Goal: Find specific page/section: Find specific page/section

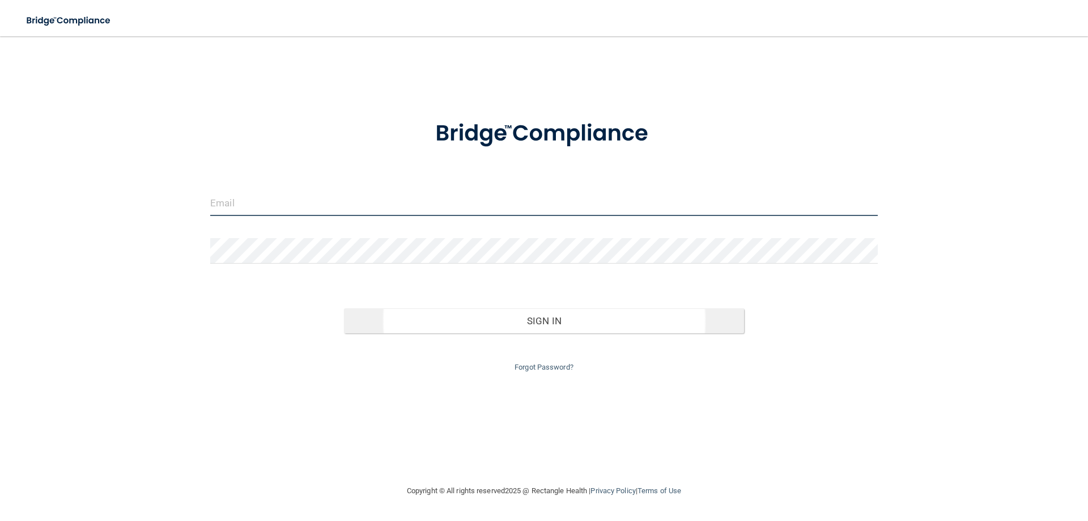
type input "[PERSON_NAME][EMAIL_ADDRESS][DOMAIN_NAME]"
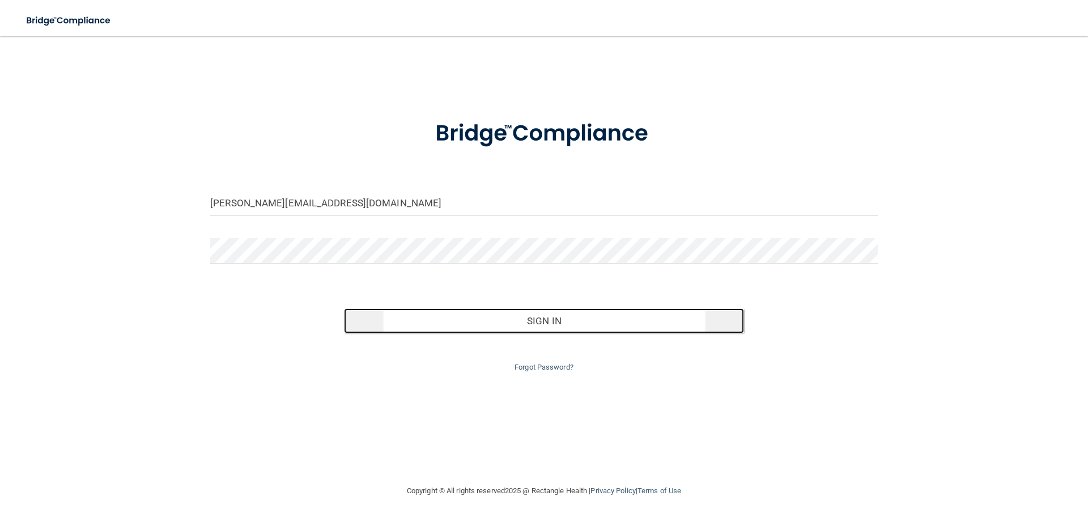
click at [552, 323] on button "Sign In" at bounding box center [544, 320] width 401 height 25
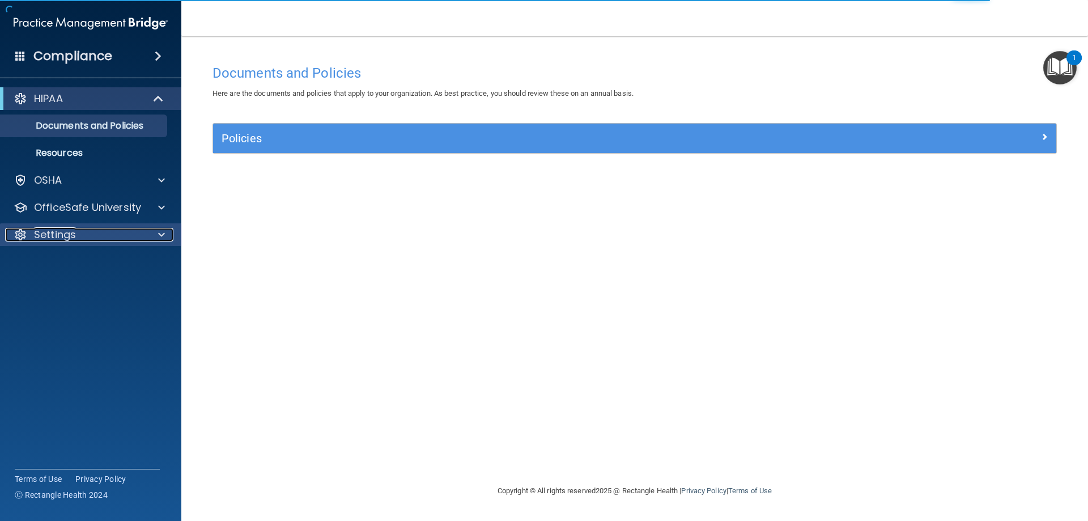
click at [103, 236] on div "Settings" at bounding box center [75, 235] width 141 height 14
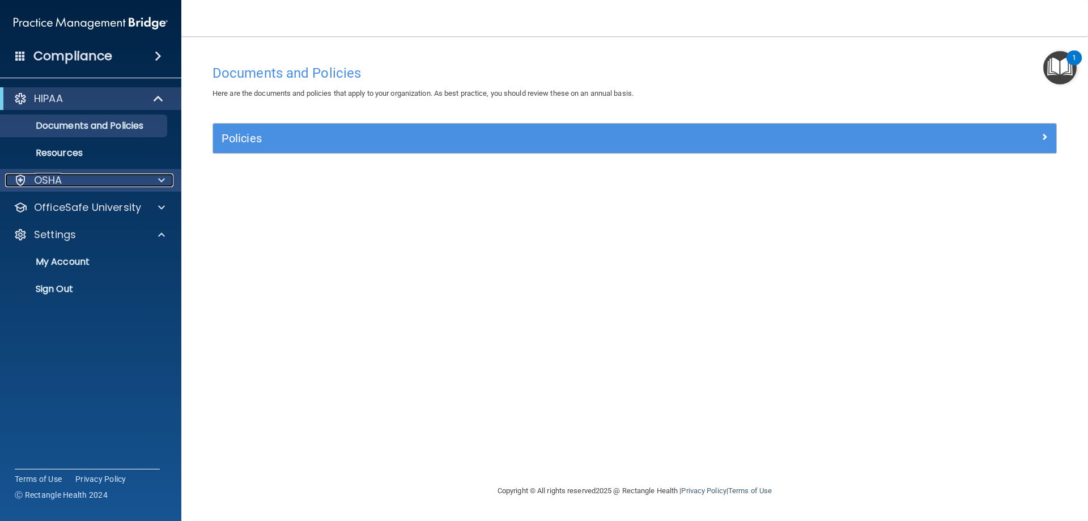
click at [88, 184] on div "OSHA" at bounding box center [75, 180] width 141 height 14
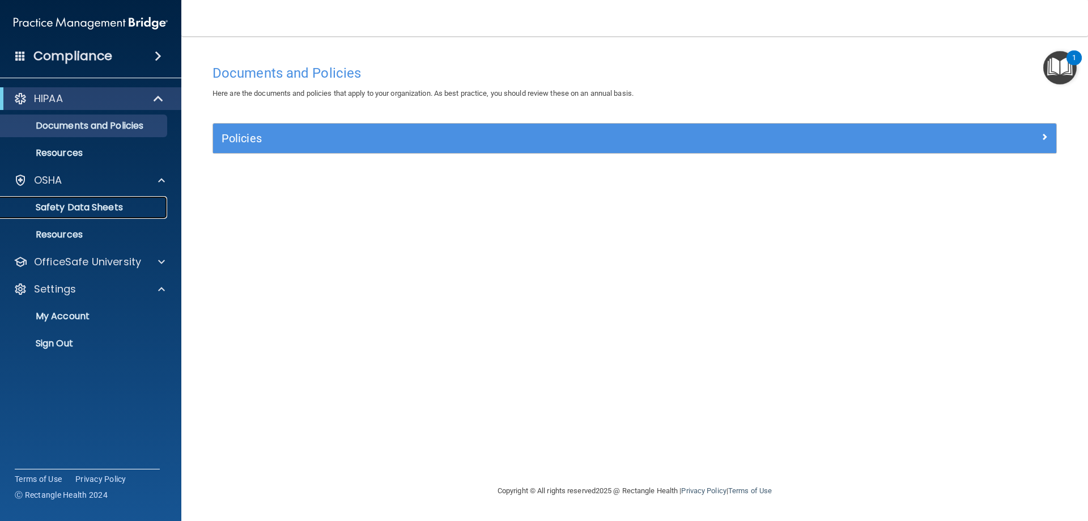
click at [99, 209] on p "Safety Data Sheets" at bounding box center [84, 207] width 155 height 11
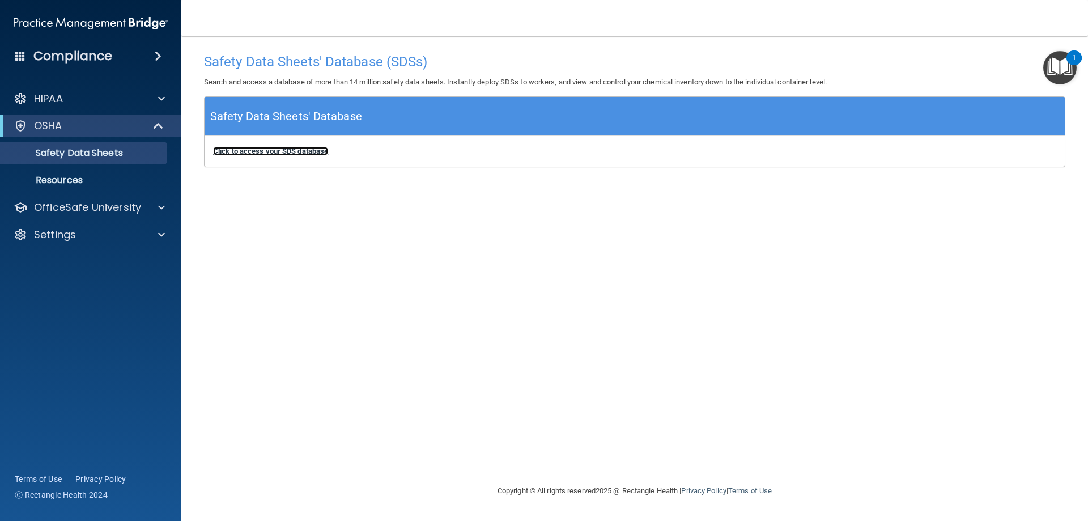
click at [278, 148] on b "Click to access your SDS database" at bounding box center [270, 151] width 115 height 9
click at [439, 341] on div "Safety Data Sheets' Database (SDSs) Search and access a database of more than 1…" at bounding box center [635, 260] width 862 height 425
click at [1054, 70] on img "Open Resource Center, 1 new notification" at bounding box center [1060, 67] width 33 height 33
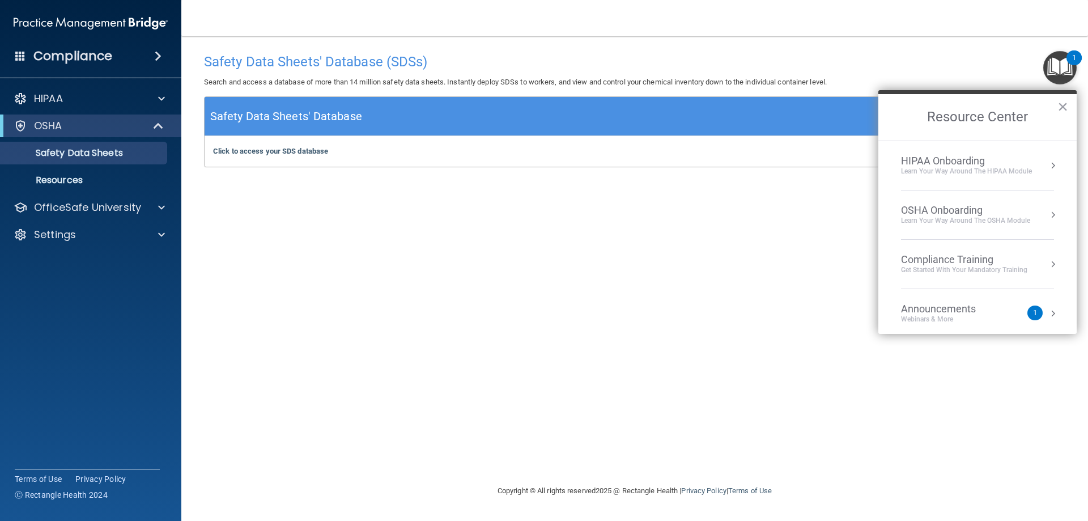
click at [1054, 70] on img "Open Resource Center, 1 new notification" at bounding box center [1060, 67] width 33 height 33
